Goal: Information Seeking & Learning: Learn about a topic

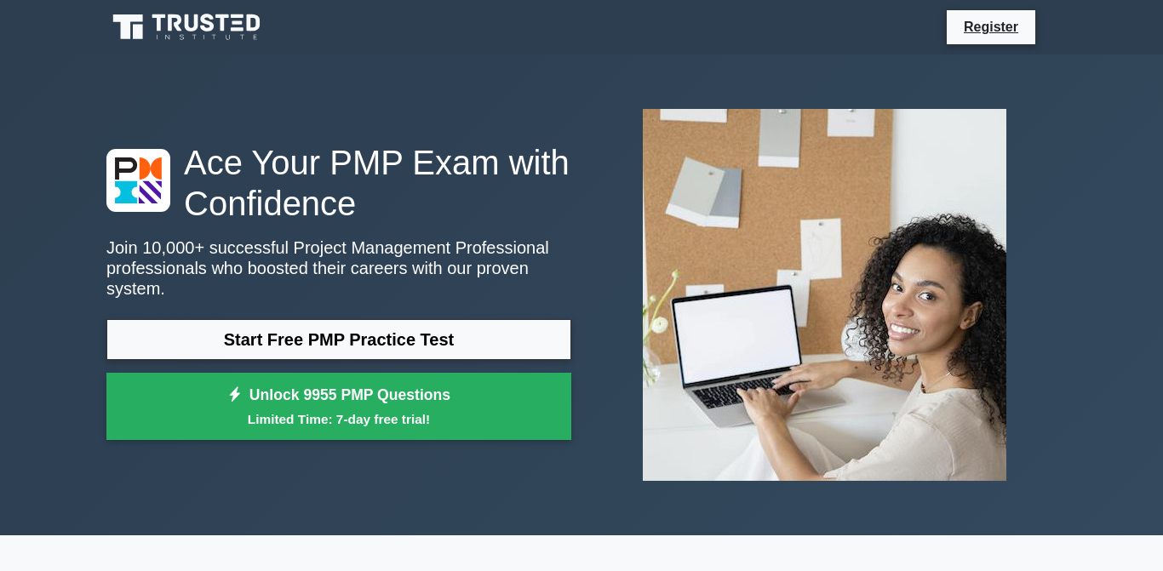
click at [891, 281] on img at bounding box center [824, 294] width 391 height 399
